Goal: Task Accomplishment & Management: Manage account settings

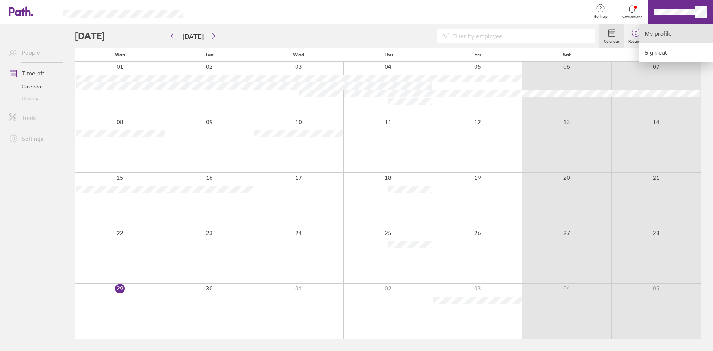
click at [656, 32] on link "My profile" at bounding box center [676, 33] width 74 height 19
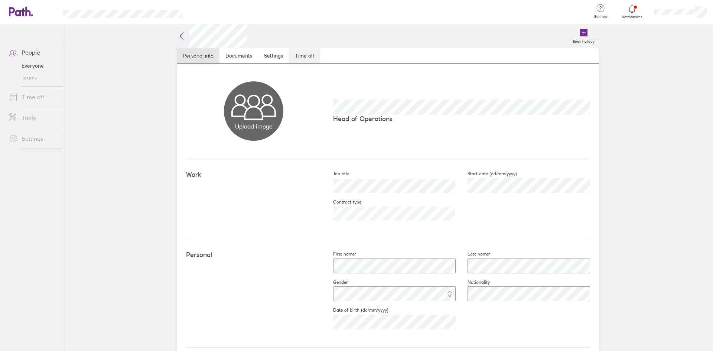
click at [307, 55] on link "Time off" at bounding box center [304, 55] width 31 height 15
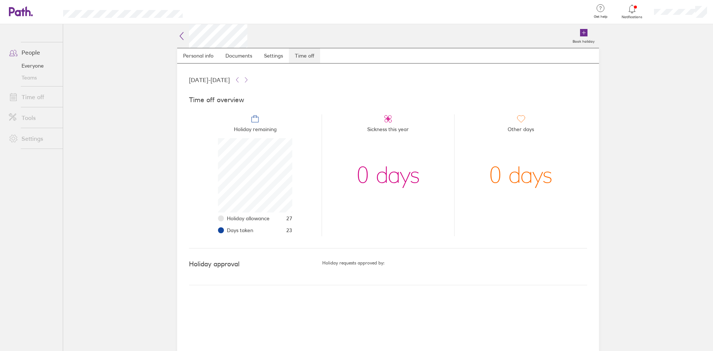
scroll to position [74, 74]
click at [29, 51] on link "People" at bounding box center [33, 52] width 60 height 15
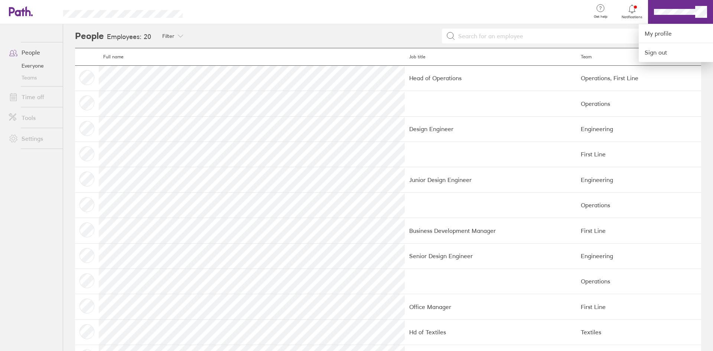
click at [33, 51] on div at bounding box center [356, 175] width 713 height 351
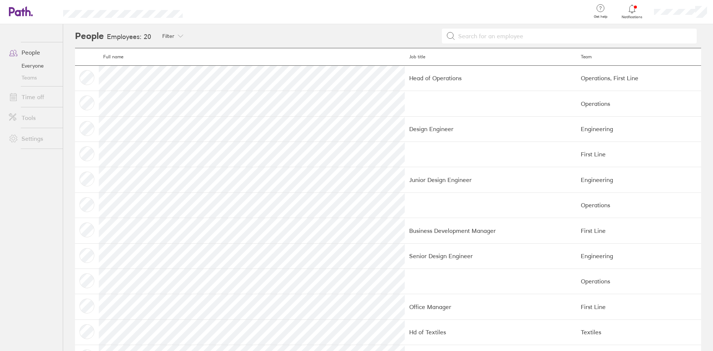
click at [33, 64] on link "Everyone" at bounding box center [33, 66] width 60 height 12
click at [33, 51] on link "People" at bounding box center [33, 52] width 60 height 15
click at [23, 9] on icon at bounding box center [17, 11] width 16 height 9
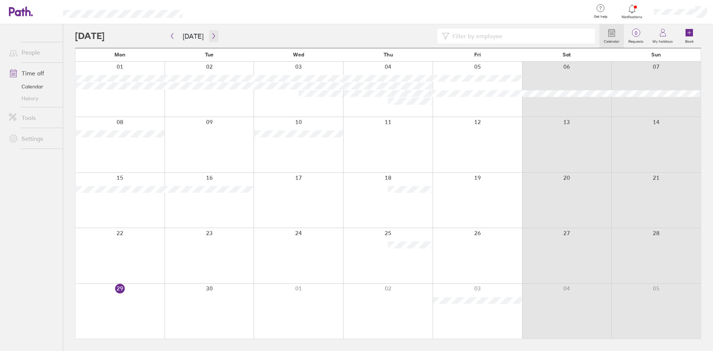
click at [212, 33] on icon "button" at bounding box center [214, 36] width 6 height 6
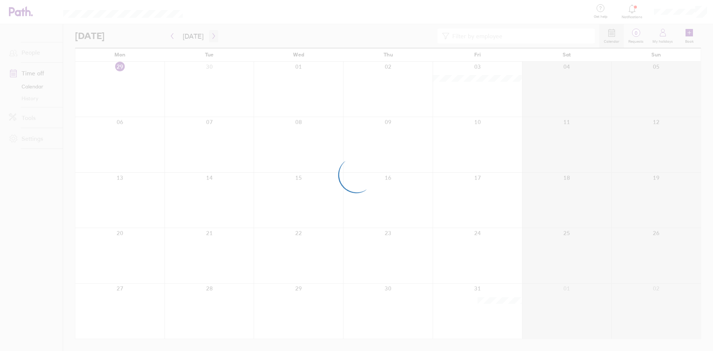
click at [212, 33] on div at bounding box center [356, 175] width 713 height 351
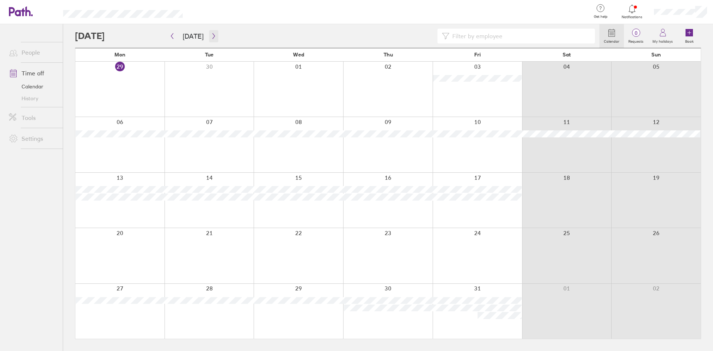
click at [211, 35] on icon "button" at bounding box center [214, 36] width 6 height 6
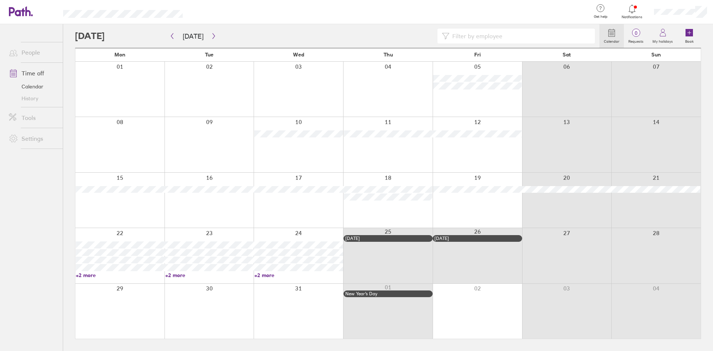
click at [88, 275] on link "+2 more" at bounding box center [120, 275] width 89 height 7
click at [170, 36] on icon "button" at bounding box center [172, 36] width 6 height 6
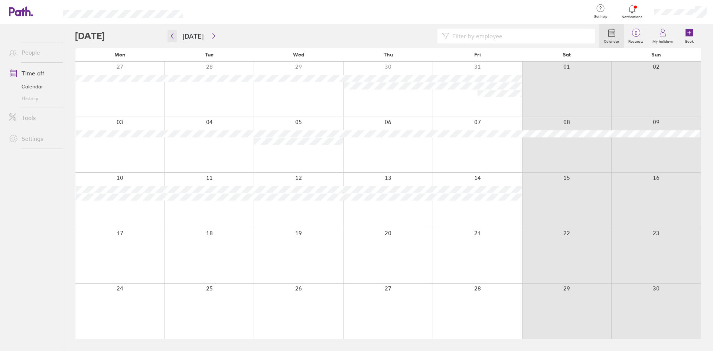
click at [170, 36] on icon "button" at bounding box center [172, 36] width 6 height 6
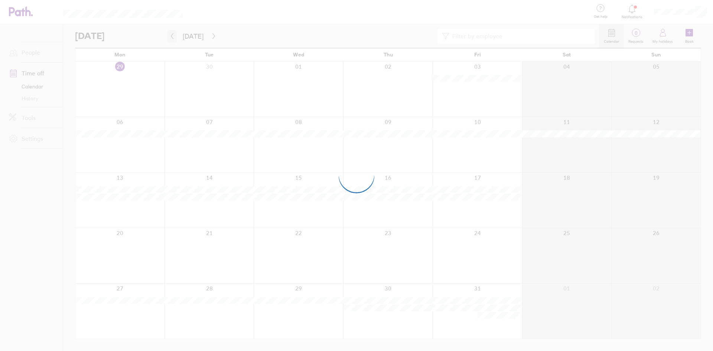
click at [170, 36] on div at bounding box center [356, 175] width 713 height 351
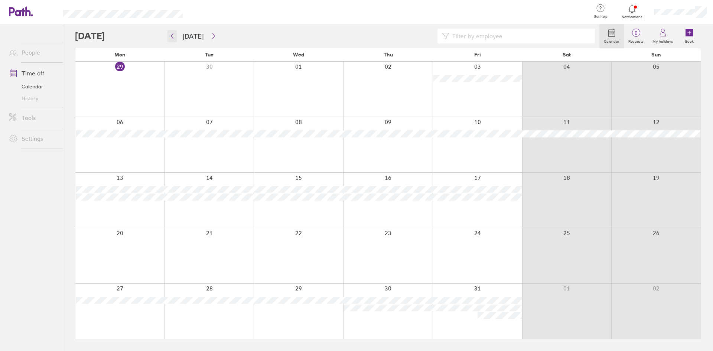
click at [172, 36] on icon "button" at bounding box center [172, 36] width 6 height 6
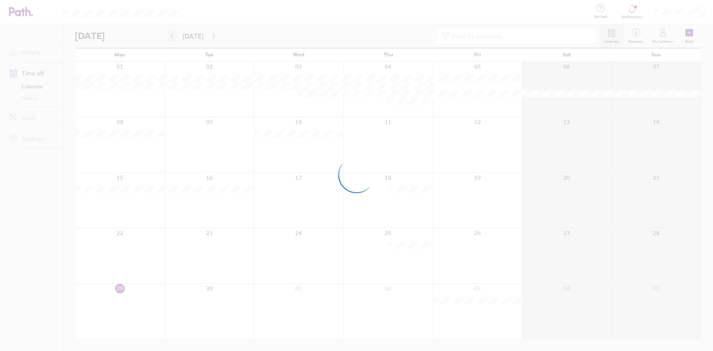
click at [172, 36] on div at bounding box center [356, 175] width 713 height 351
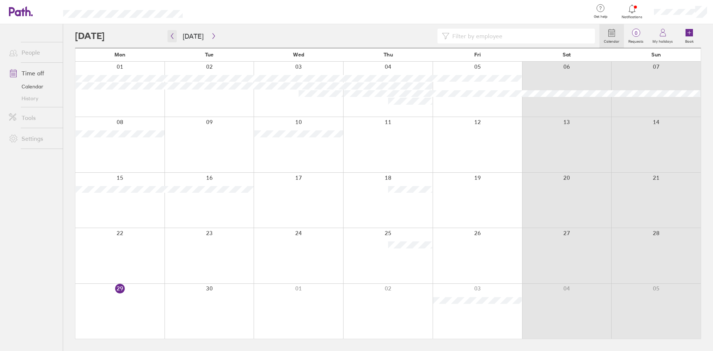
click at [174, 32] on button "button" at bounding box center [171, 36] width 9 height 12
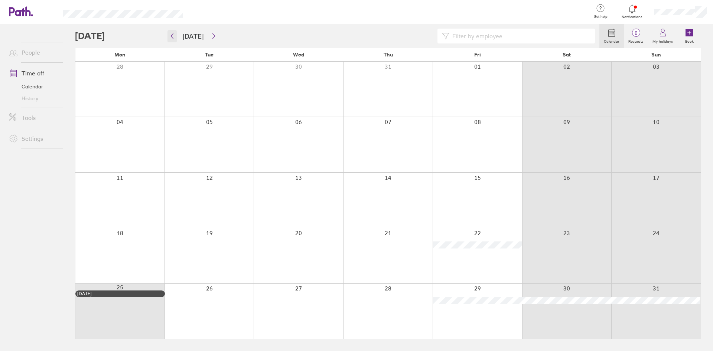
click at [172, 36] on icon "button" at bounding box center [172, 36] width 6 height 6
